Goal: Transaction & Acquisition: Purchase product/service

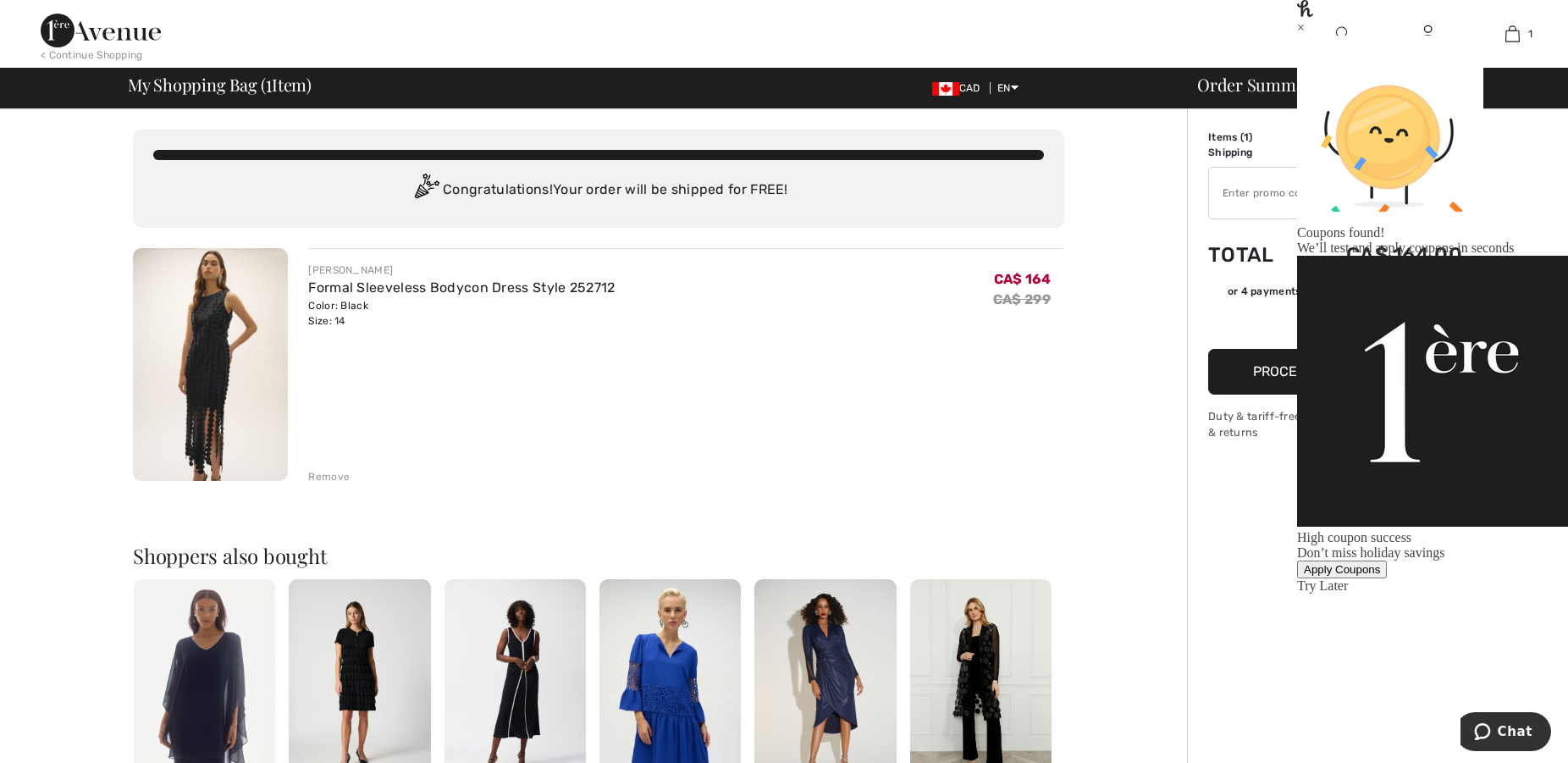
click at [1380, 563] on div "Apply Coupons" at bounding box center [1342, 570] width 76 height 13
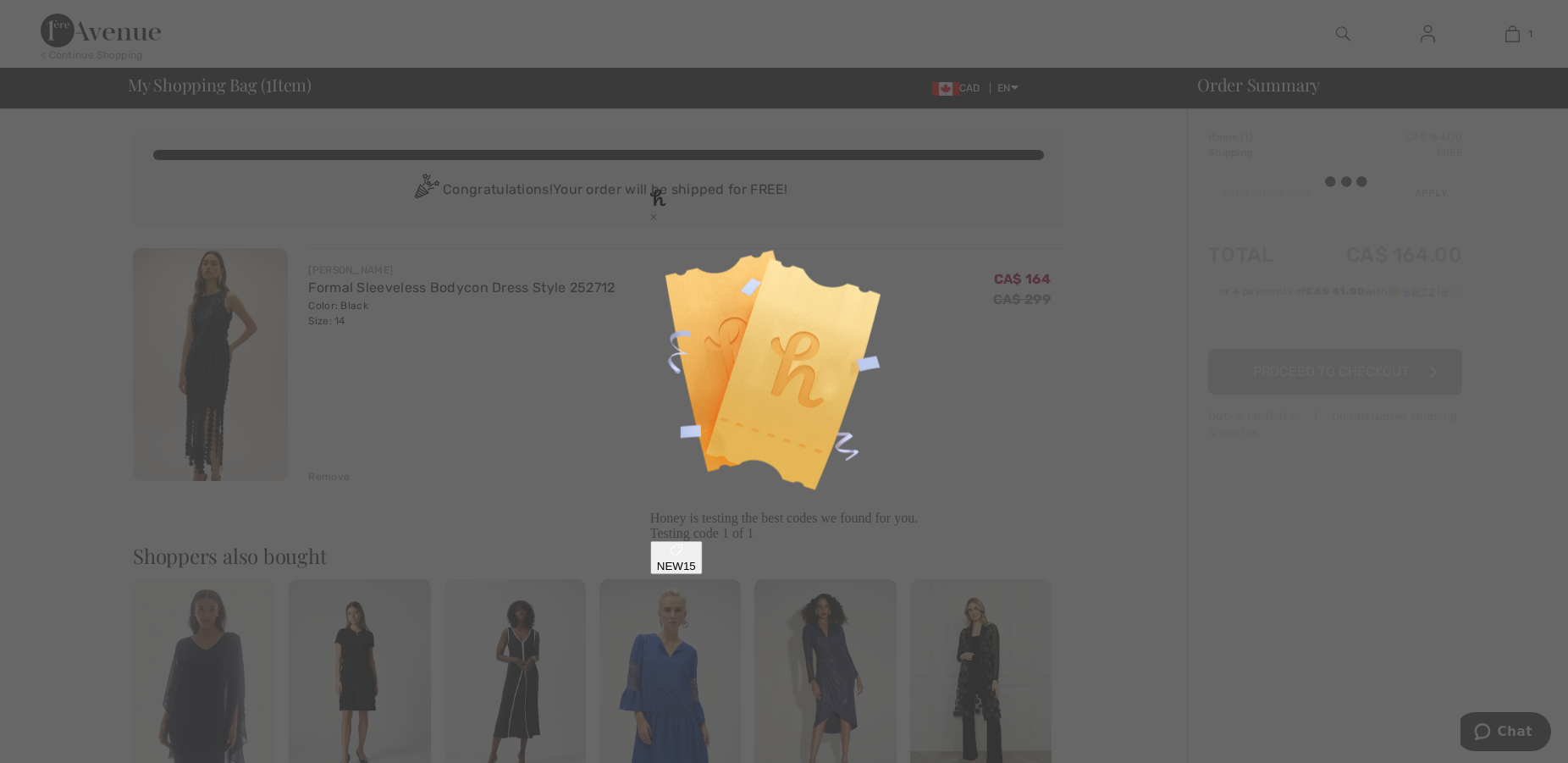
type input "NEW15"
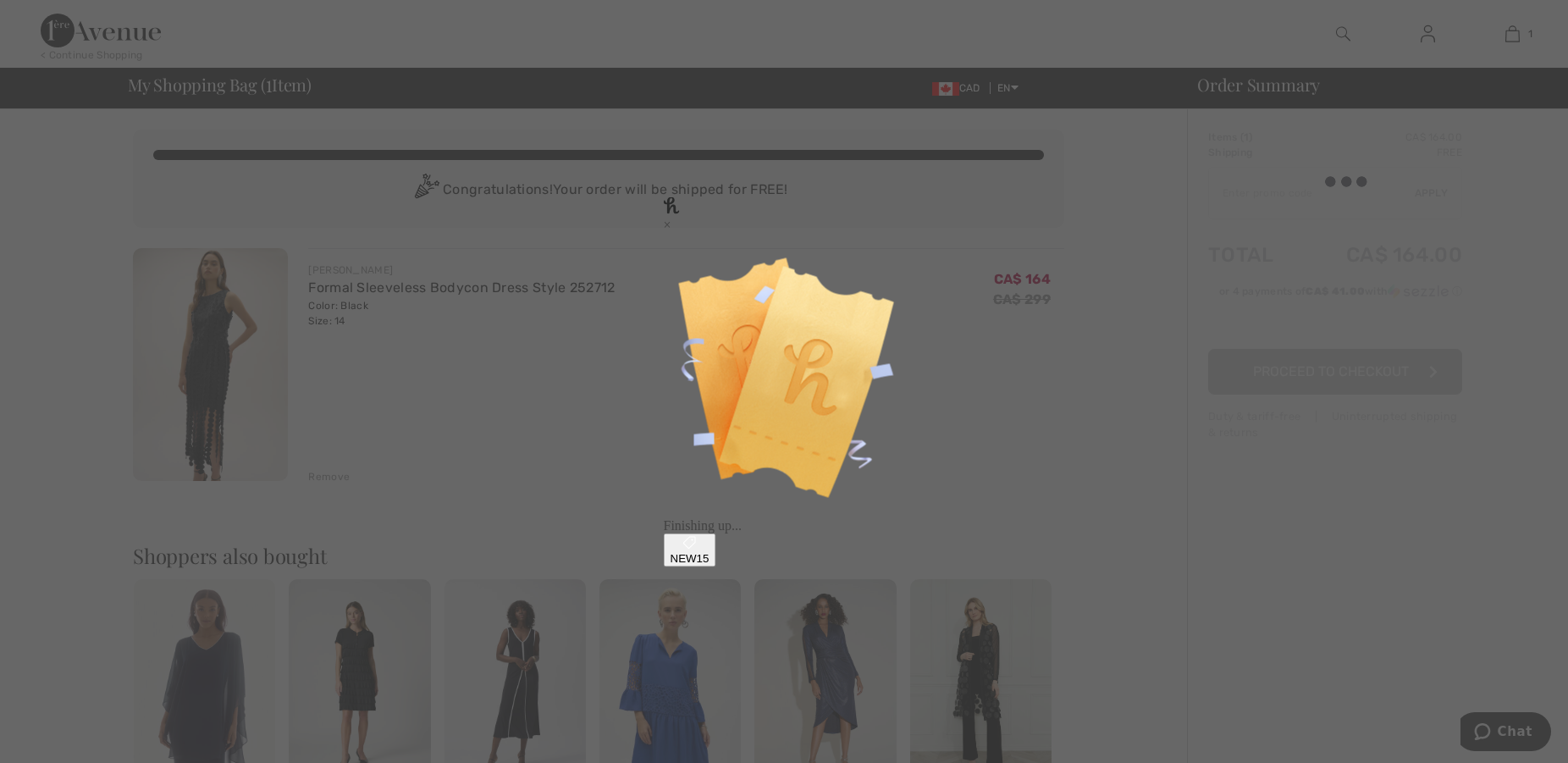
type input "NEW15"
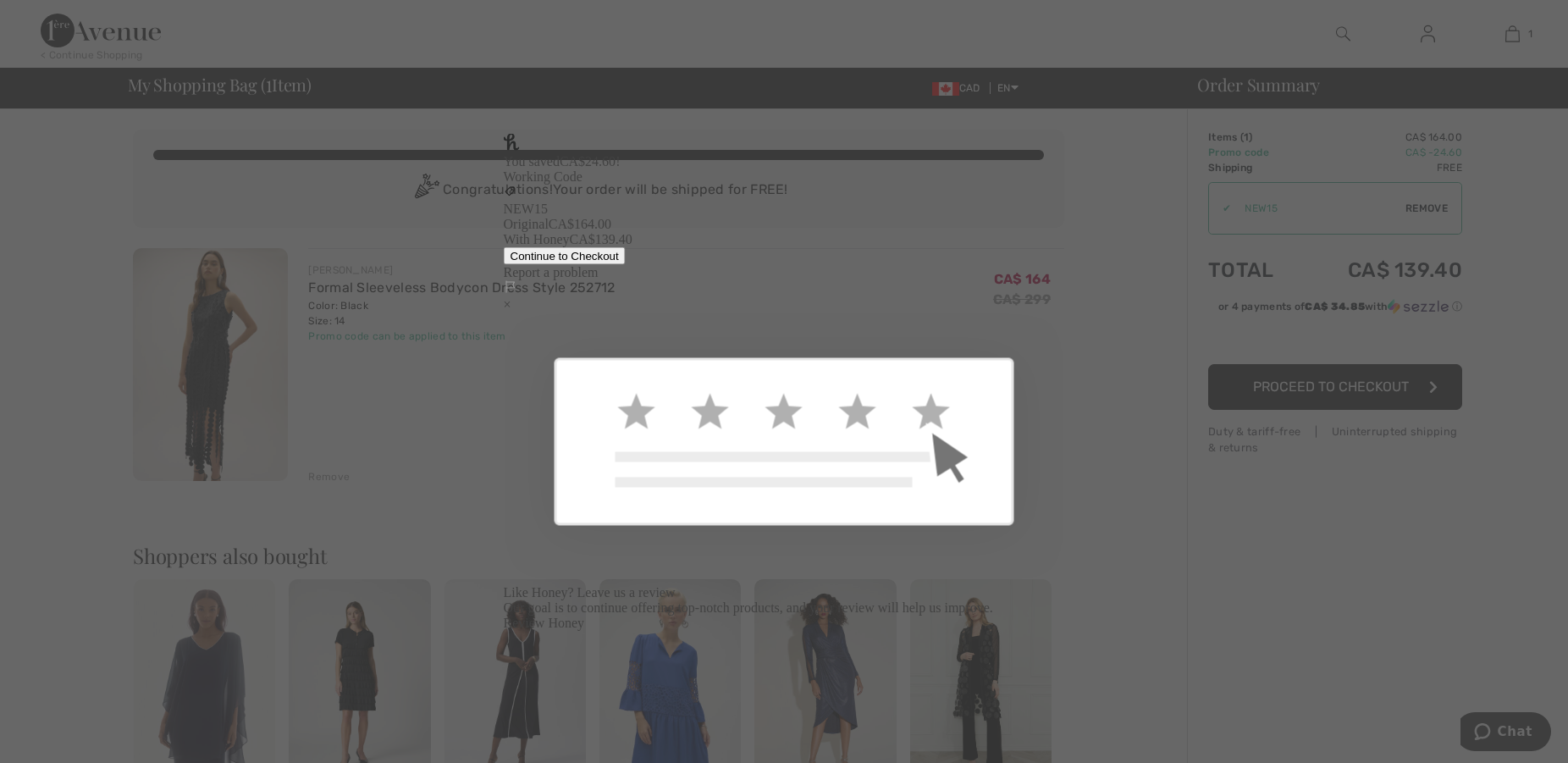
click at [1036, 296] on div "×" at bounding box center [784, 304] width 562 height 16
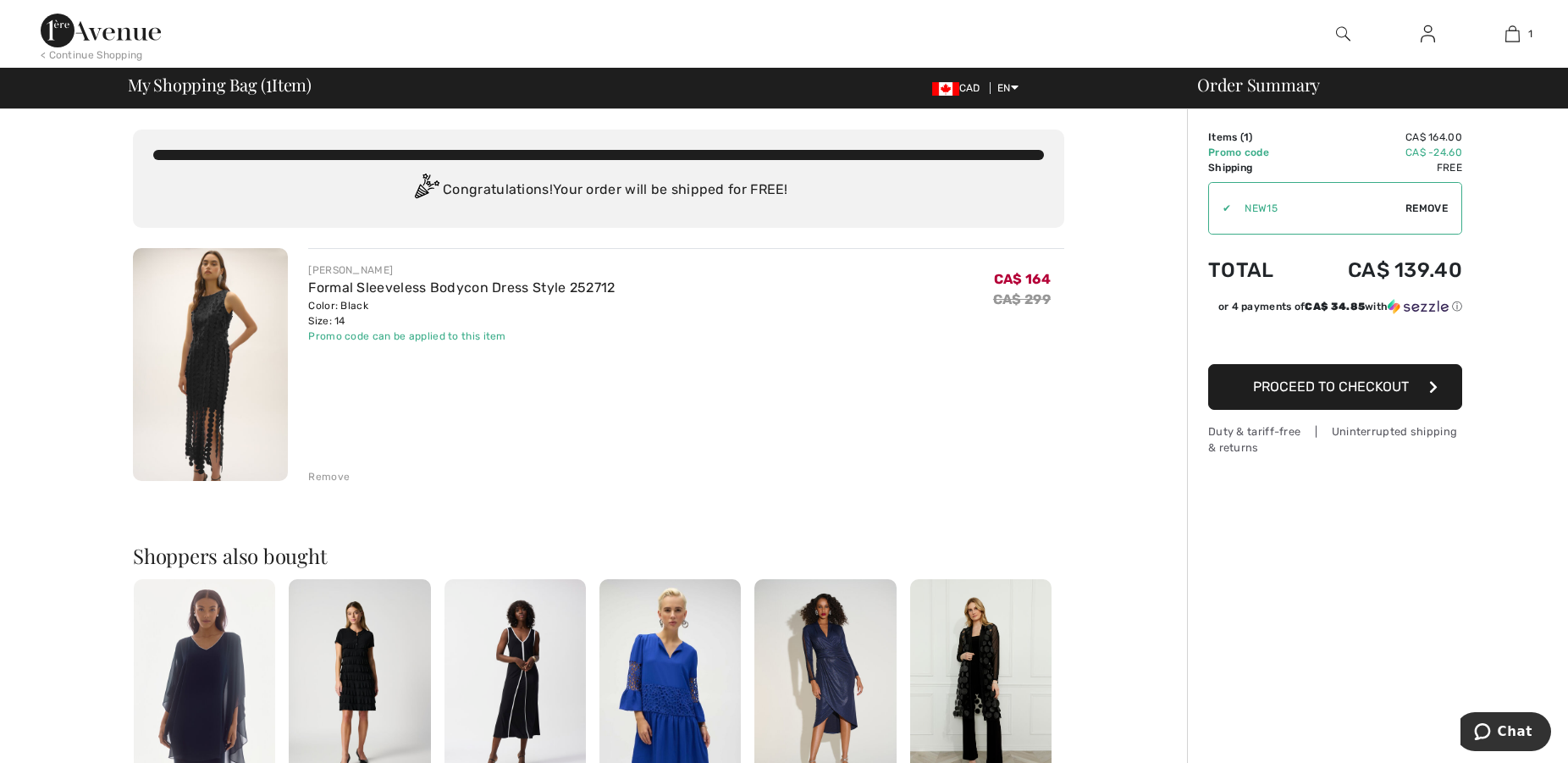
click at [1343, 388] on span "Proceed to Checkout" at bounding box center [1330, 386] width 156 height 16
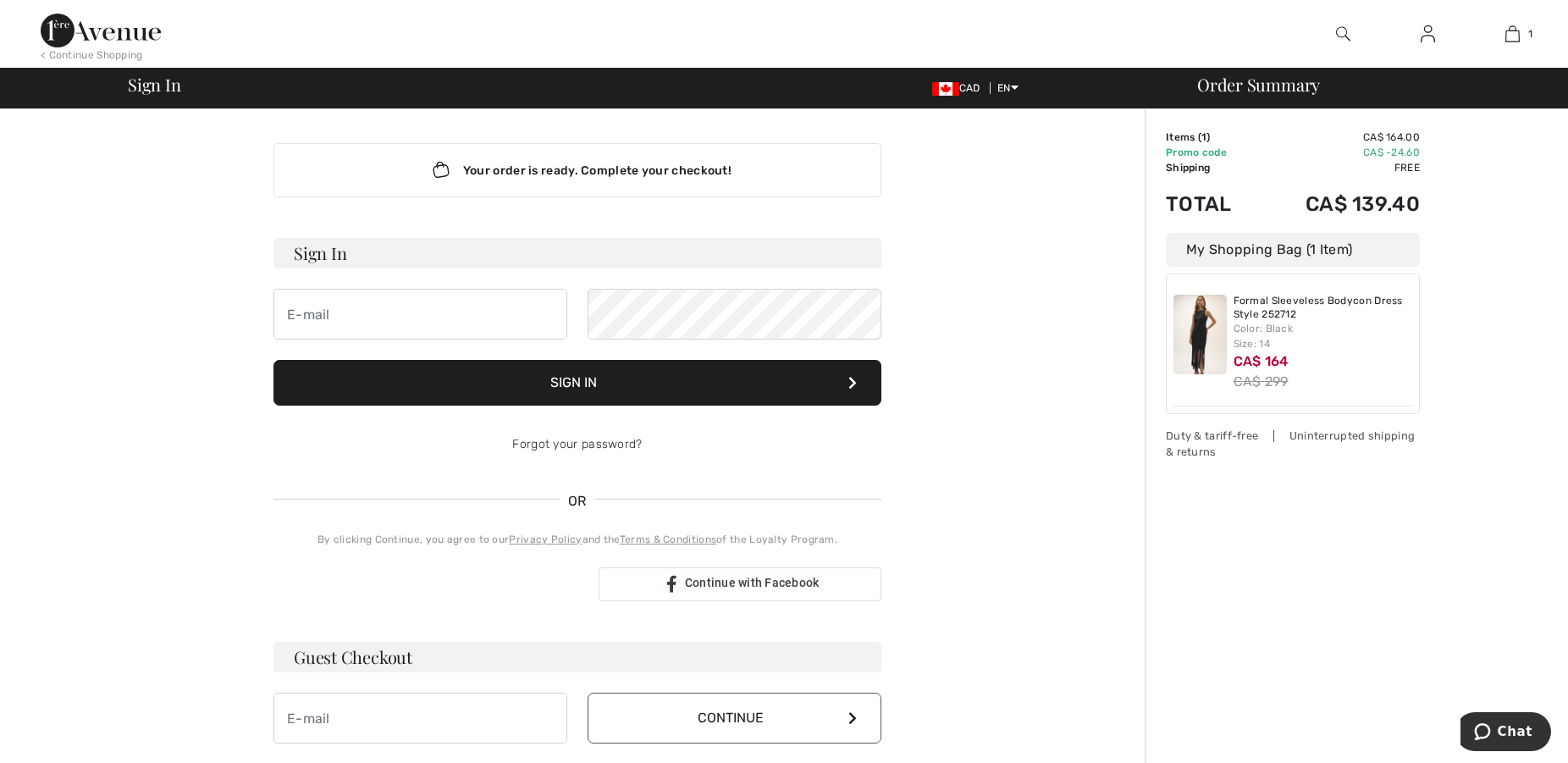
click at [427, 583] on div "Sign in with Google. Opens in new tab" at bounding box center [429, 584] width 311 height 37
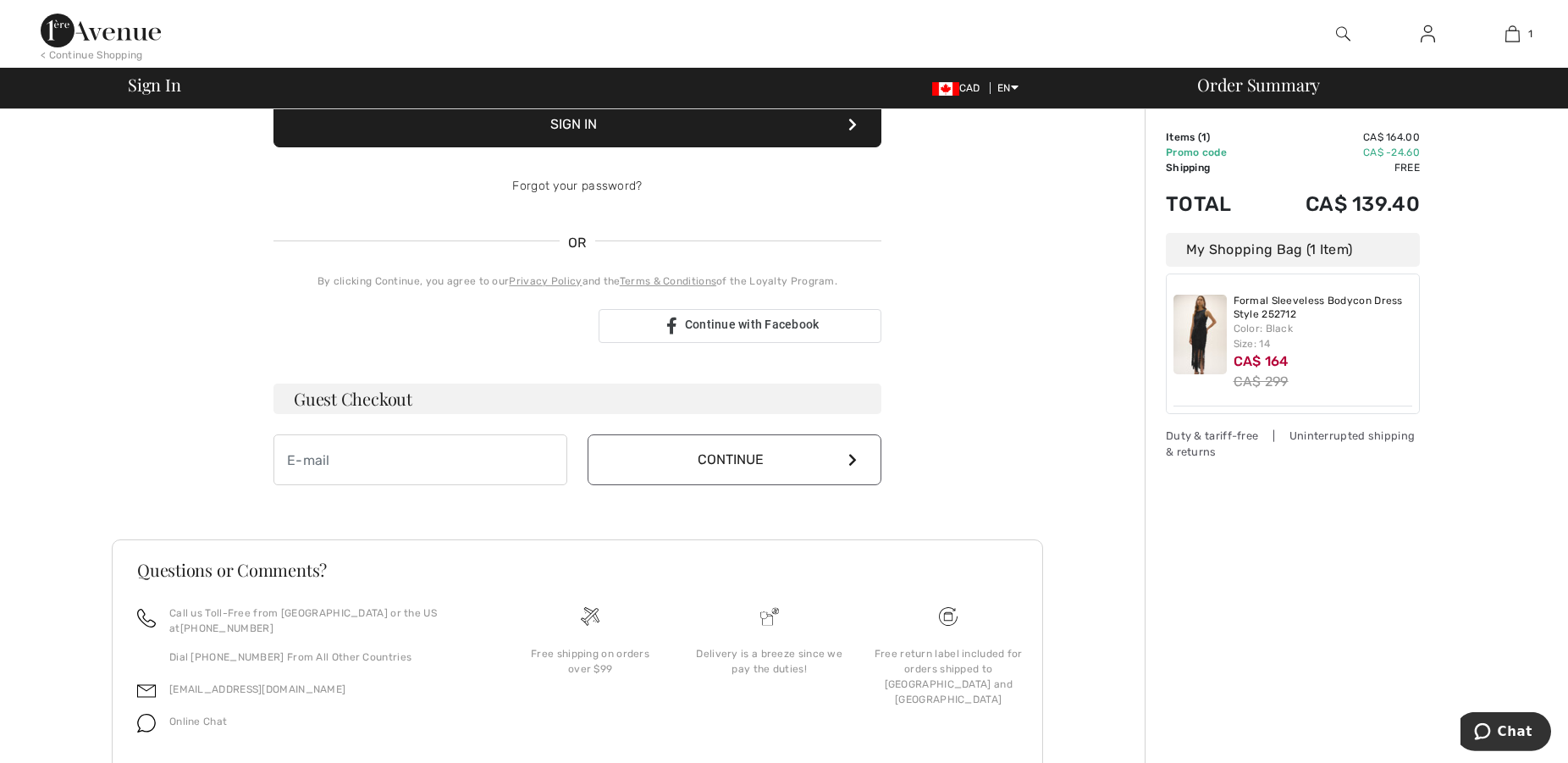
scroll to position [259, 0]
click at [298, 458] on input "email" at bounding box center [420, 458] width 294 height 51
type input "kelly.grattan@gmail.com"
click at [738, 458] on button "Continue" at bounding box center [734, 458] width 294 height 51
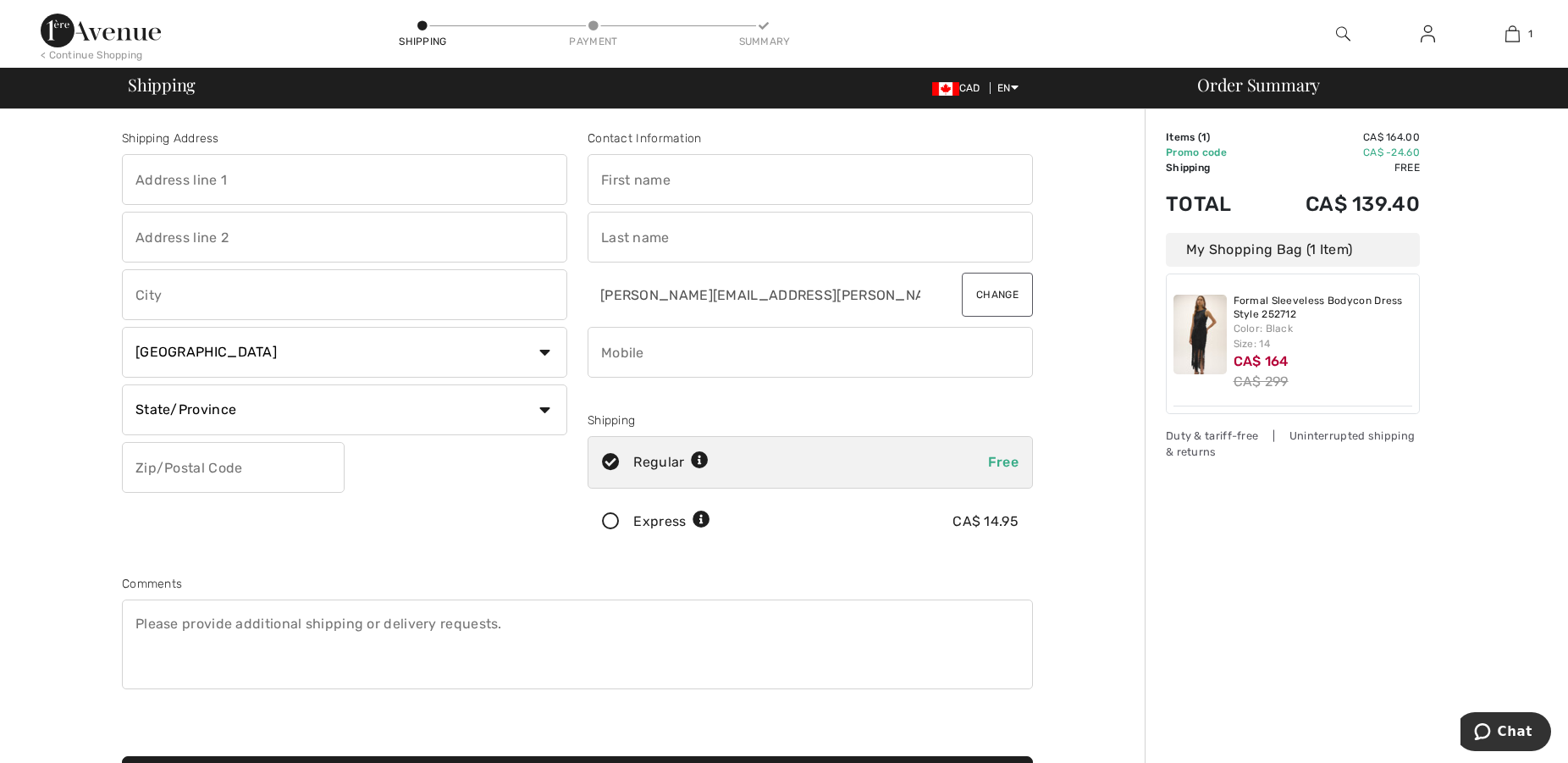
click at [1006, 461] on span "Free" at bounding box center [1003, 461] width 30 height 16
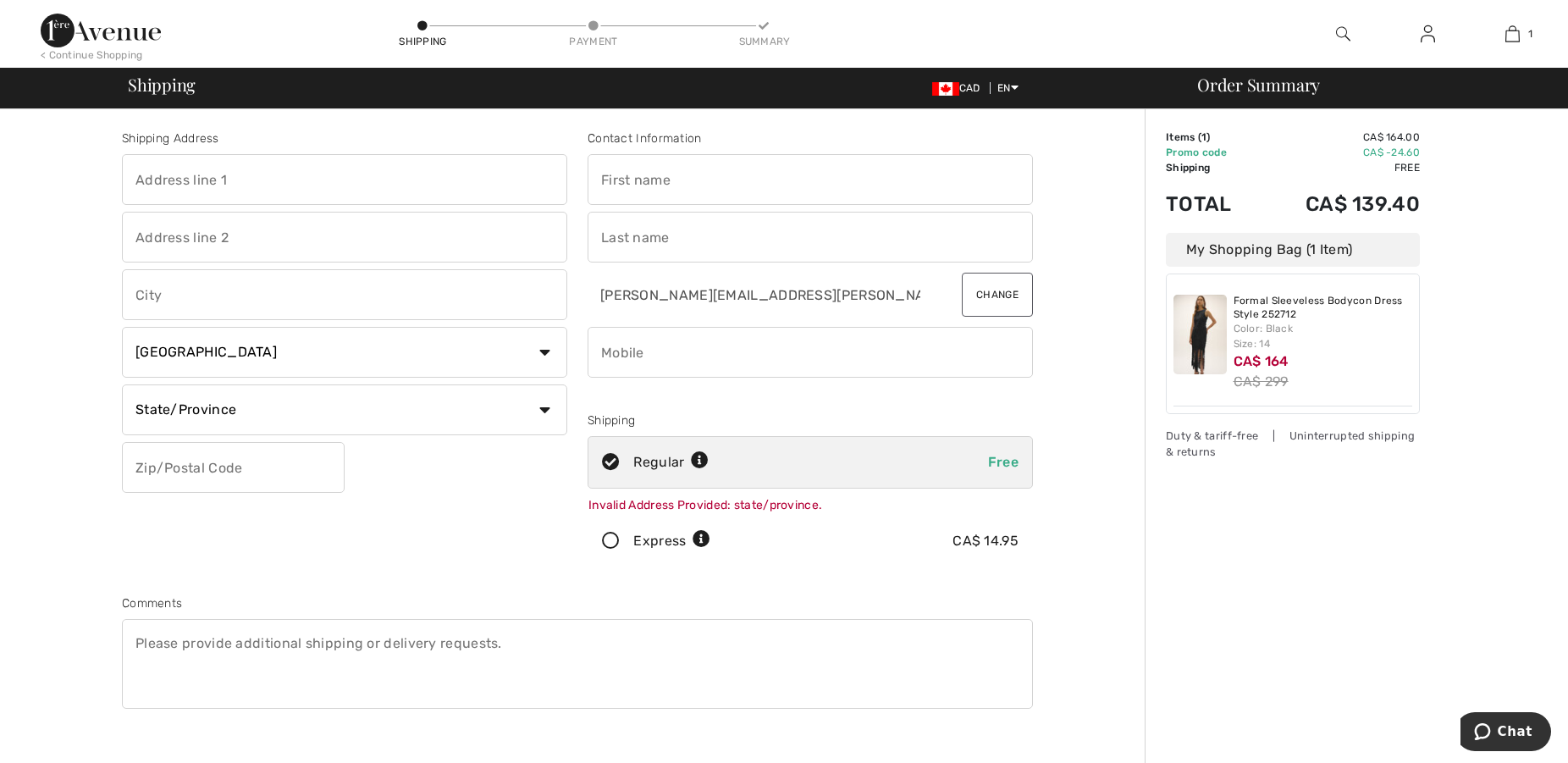
click at [609, 459] on icon at bounding box center [610, 462] width 45 height 17
radio input "true"
click at [155, 184] on input "text" at bounding box center [344, 179] width 446 height 51
click at [122, 386] on select "State/Province Alberta British Columbia Manitoba New Brunswick Newfoundland and…" at bounding box center [344, 410] width 446 height 51
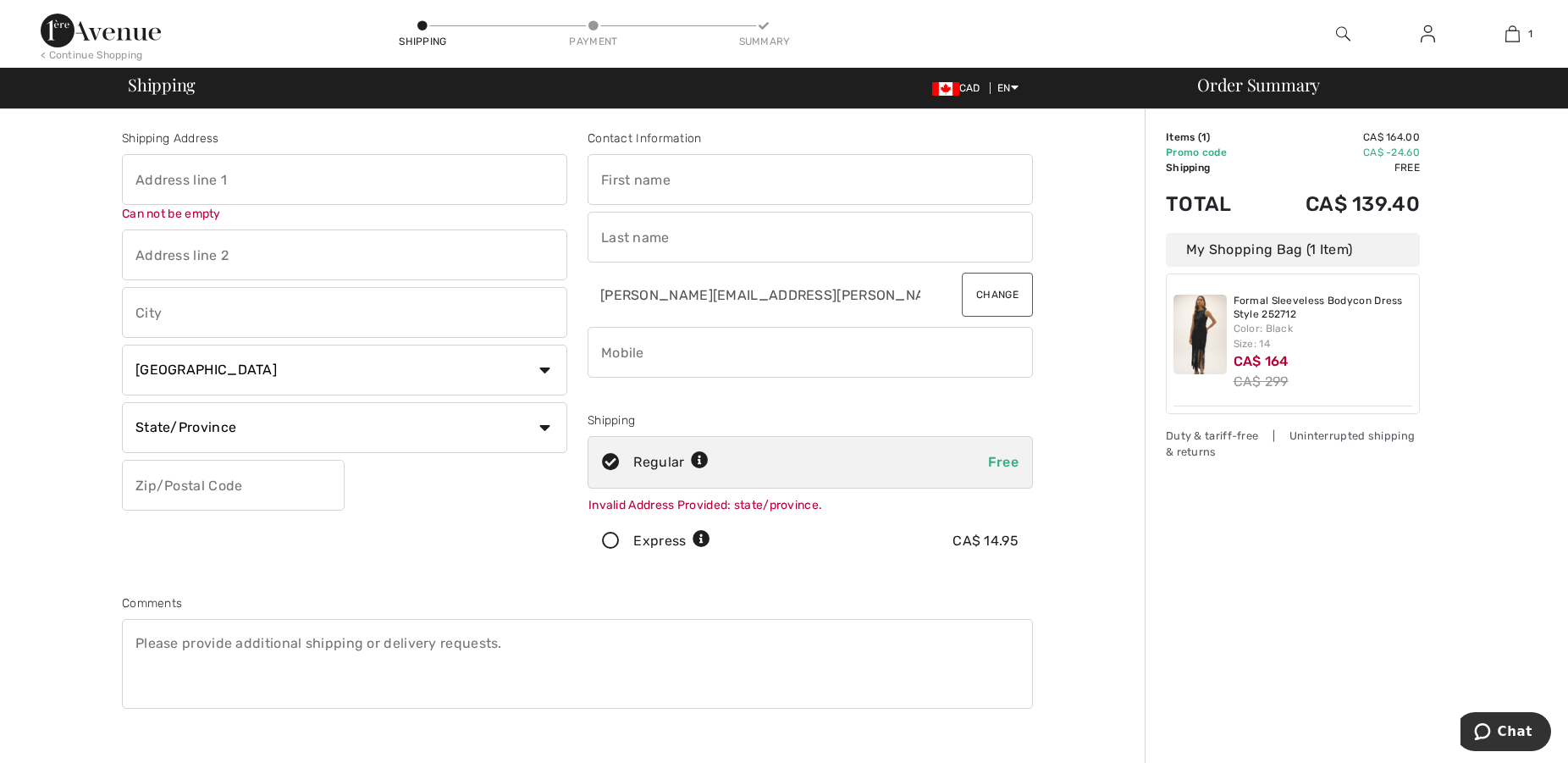
select select "QC"
click option "Quebec" at bounding box center [0, 0] width 0 height 0
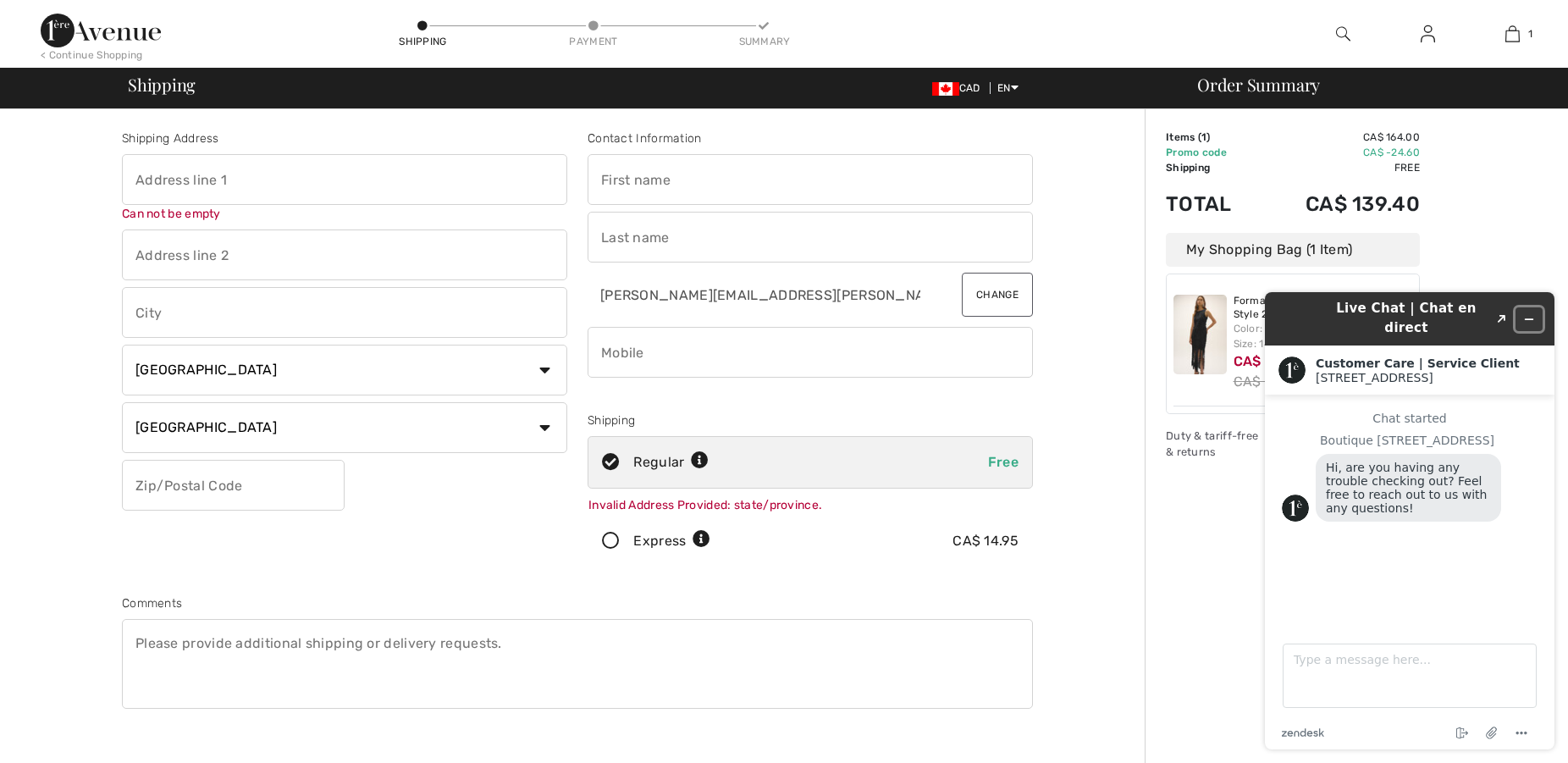
click at [1531, 313] on icon "Minimize widget" at bounding box center [1529, 318] width 12 height 12
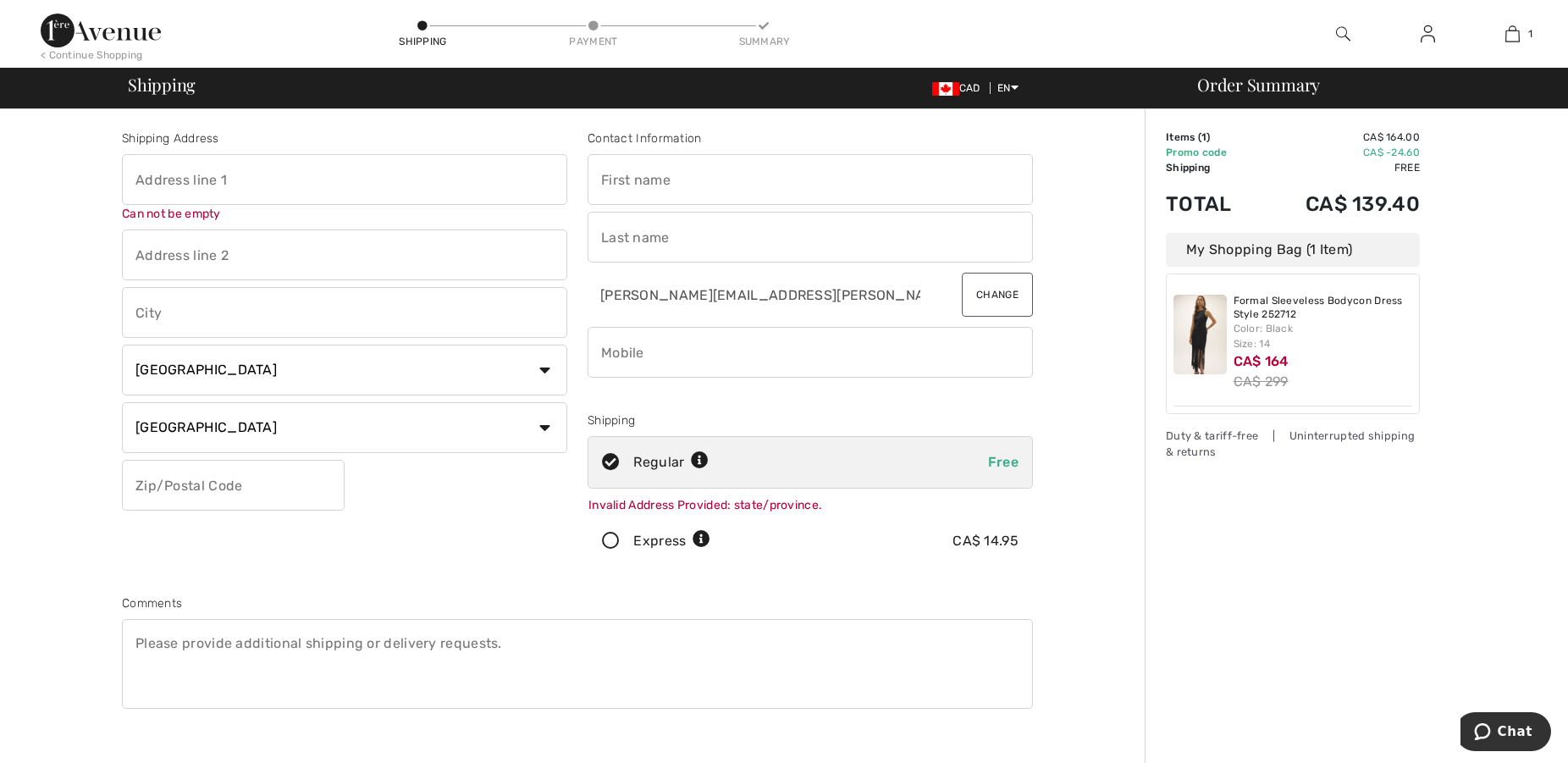
click at [110, 35] on img at bounding box center [100, 30] width 121 height 34
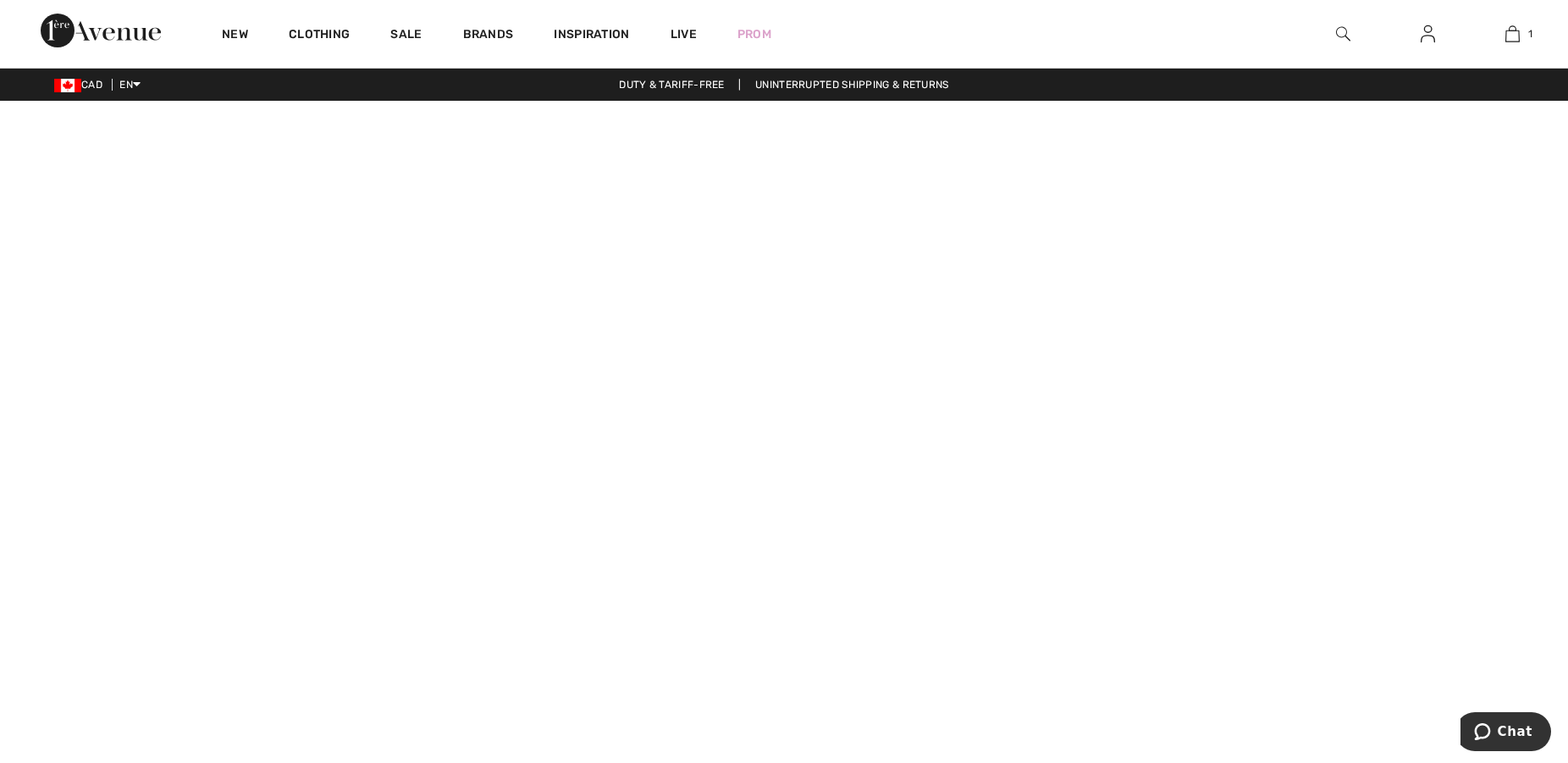
checkbox input "true"
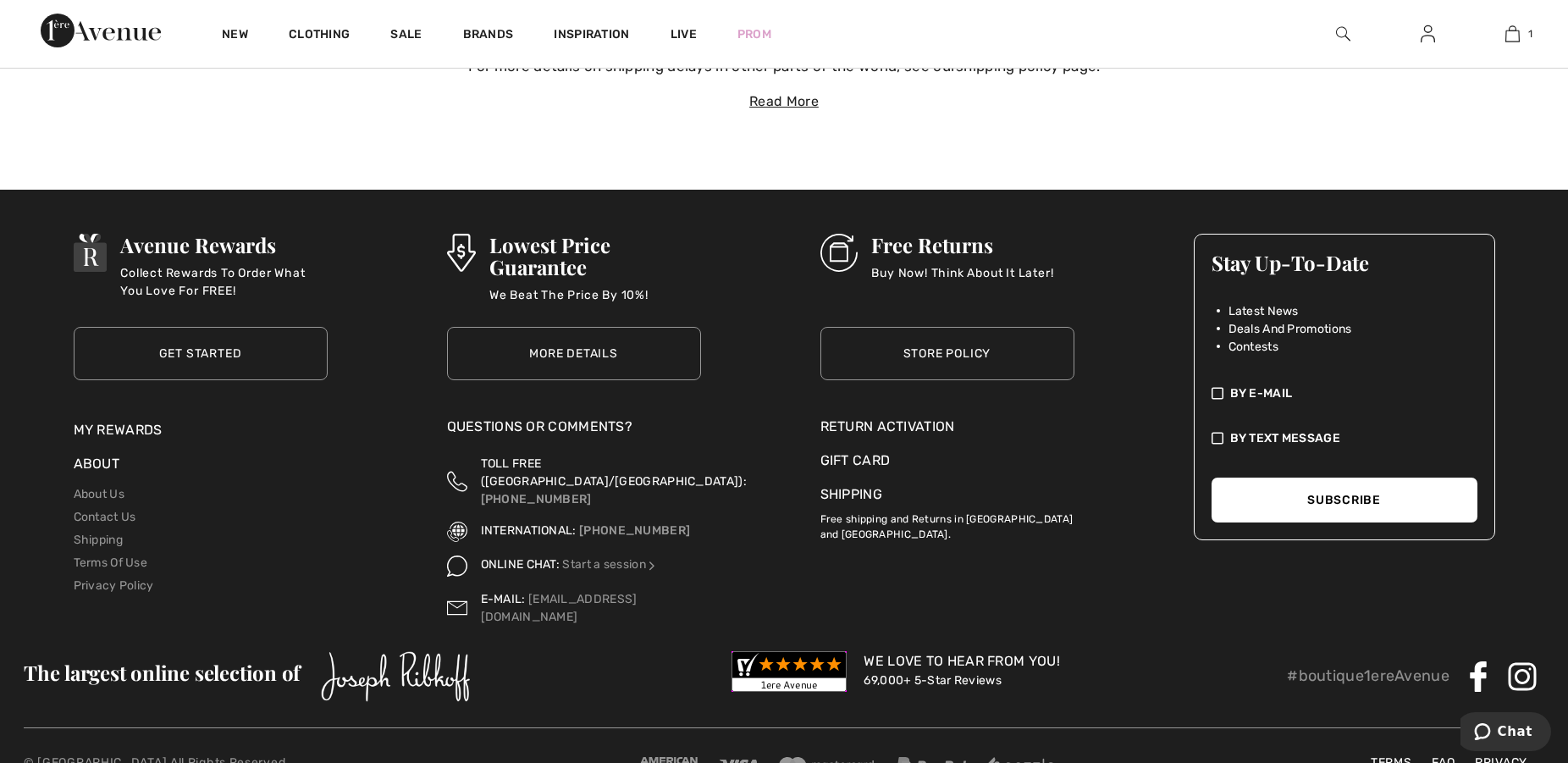
scroll to position [6388, 0]
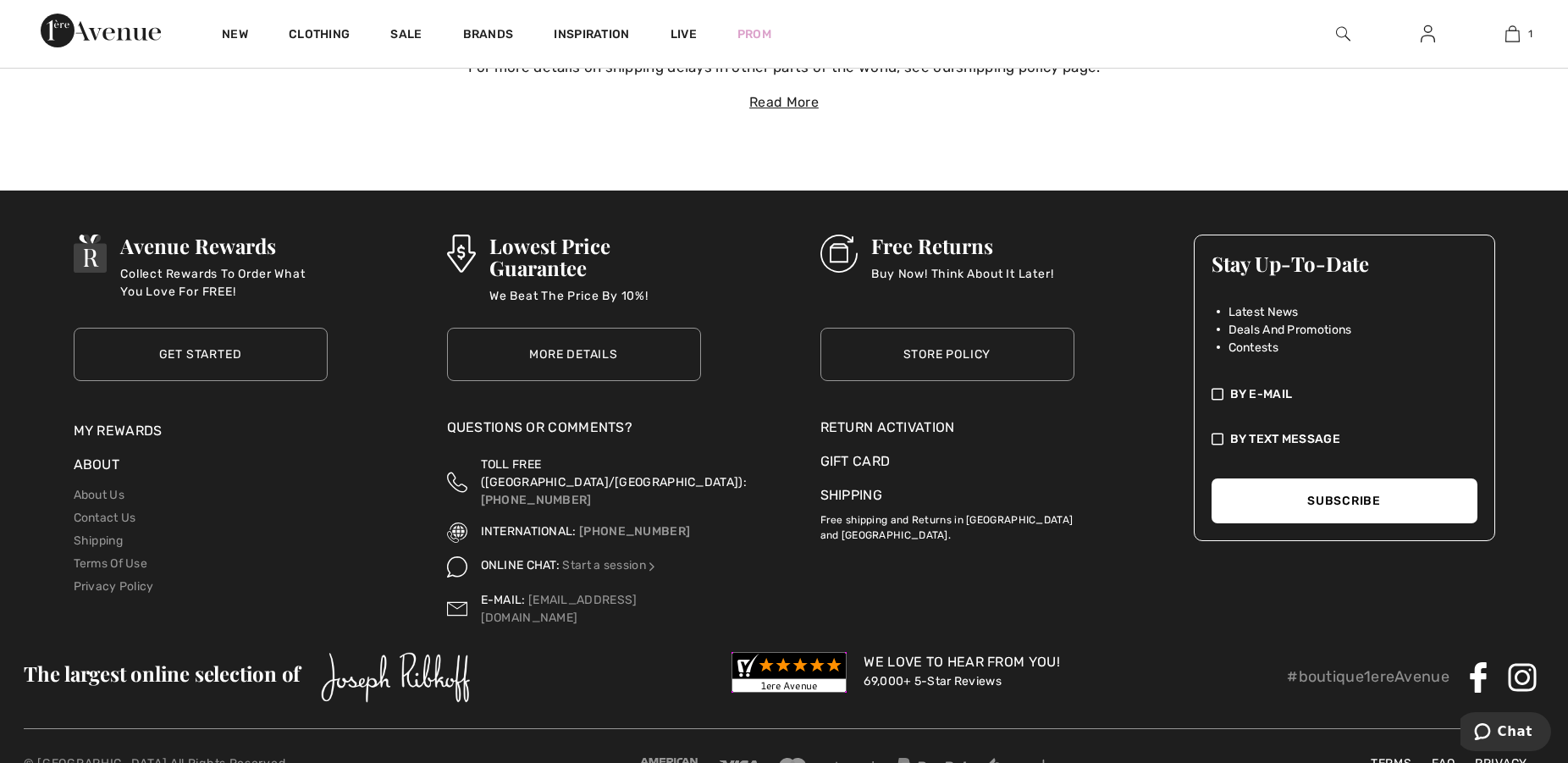
click at [598, 353] on link "More Details" at bounding box center [575, 354] width 254 height 53
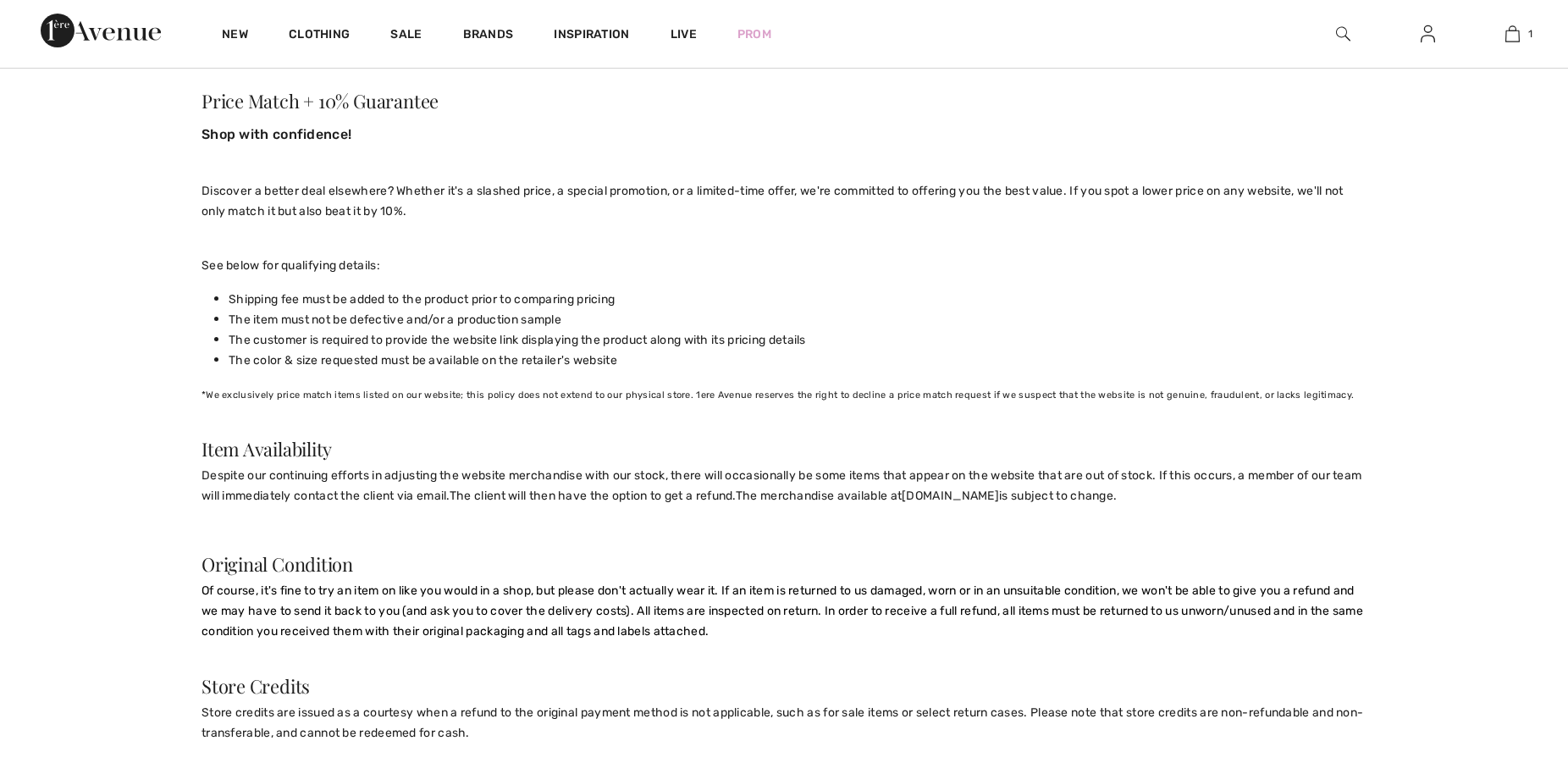
checkbox input "true"
